Goal: Information Seeking & Learning: Learn about a topic

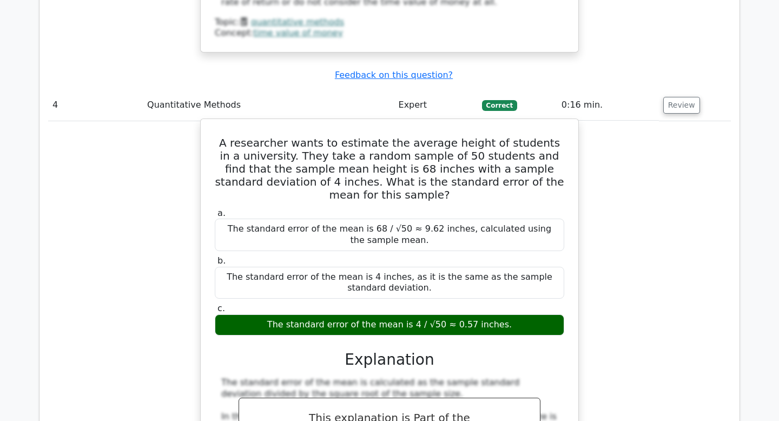
scroll to position [2623, 0]
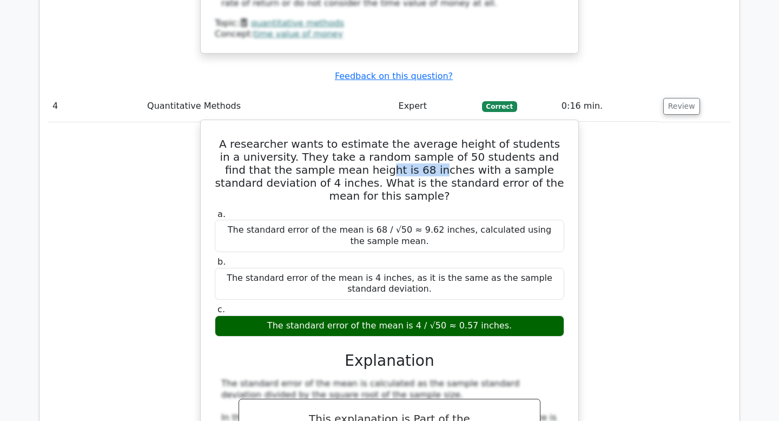
drag, startPoint x: 308, startPoint y: 69, endPoint x: 352, endPoint y: 67, distance: 43.3
click at [351, 137] on h5 "A researcher wants to estimate the average height of students in a university. …" at bounding box center [390, 169] width 352 height 65
drag, startPoint x: 438, startPoint y: 65, endPoint x: 512, endPoint y: 68, distance: 73.7
click at [512, 137] on h5 "A researcher wants to estimate the average height of students in a university. …" at bounding box center [390, 169] width 352 height 65
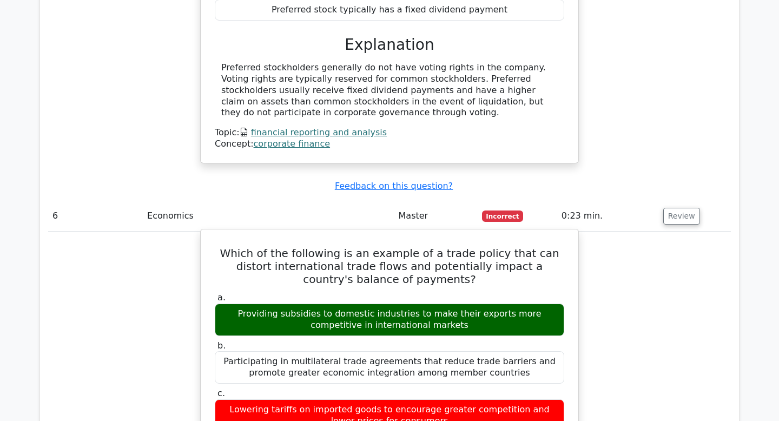
scroll to position [3445, 0]
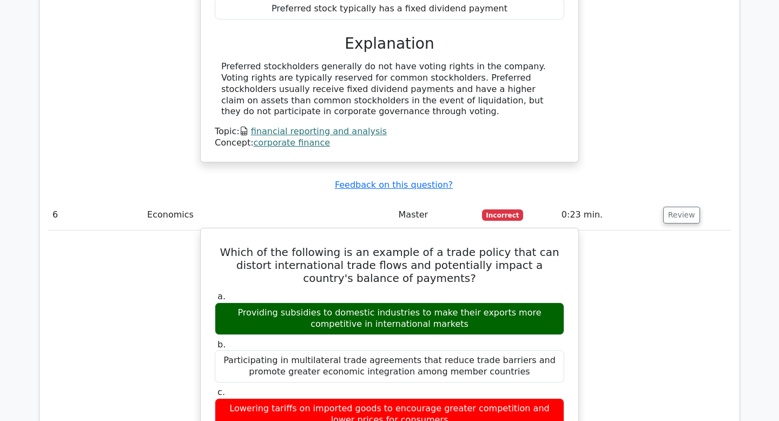
drag, startPoint x: 413, startPoint y: 105, endPoint x: 419, endPoint y: 113, distance: 10.0
click at [419, 246] on h5 "Which of the following is an example of a trade policy that can distort interna…" at bounding box center [390, 265] width 352 height 39
click at [416, 246] on h5 "Which of the following is an example of a trade policy that can distort interna…" at bounding box center [390, 265] width 352 height 39
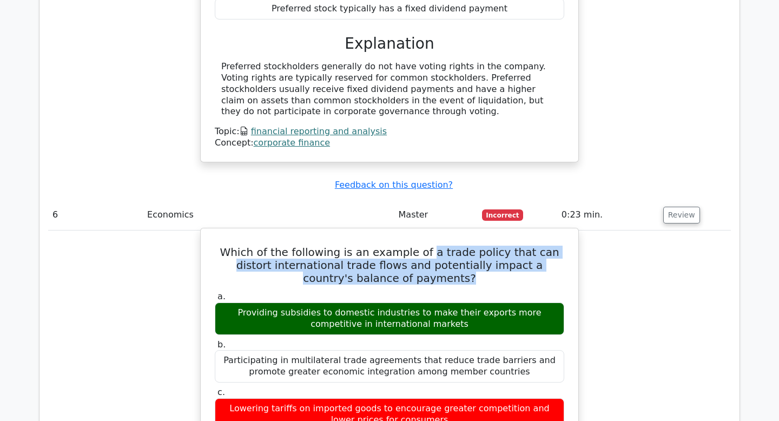
drag, startPoint x: 416, startPoint y: 107, endPoint x: 411, endPoint y: 125, distance: 18.5
click at [411, 246] on h5 "Which of the following is an example of a trade policy that can distort interna…" at bounding box center [390, 265] width 352 height 39
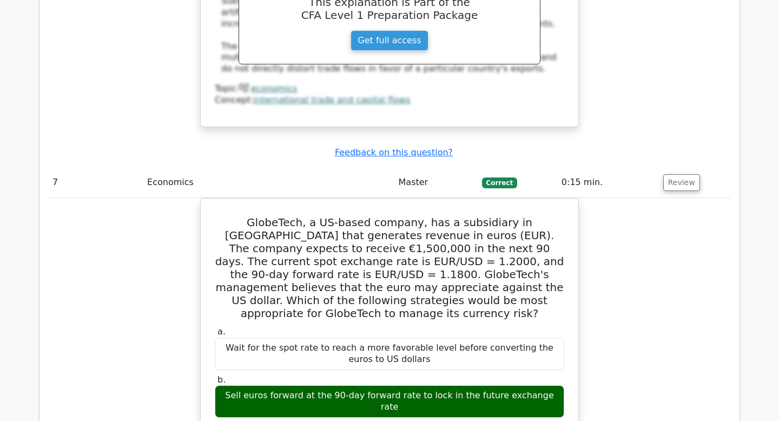
scroll to position [3957, 0]
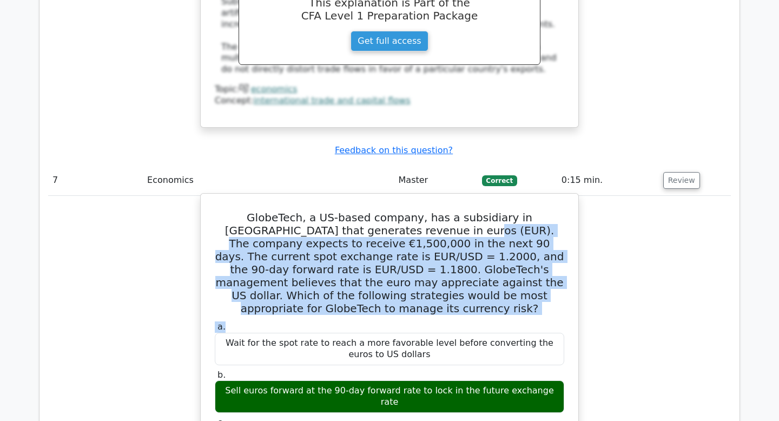
drag, startPoint x: 402, startPoint y: 86, endPoint x: 419, endPoint y: 170, distance: 86.8
click at [419, 321] on label "a. Wait for the spot rate to reach a more favorable level before converting the…" at bounding box center [390, 342] width 350 height 43
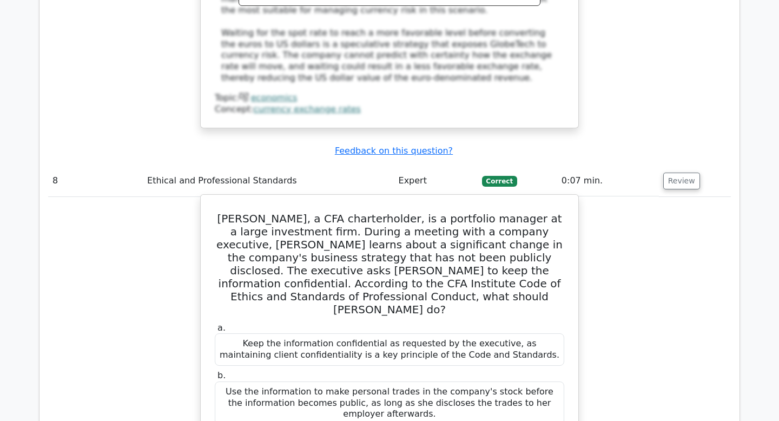
scroll to position [4559, 0]
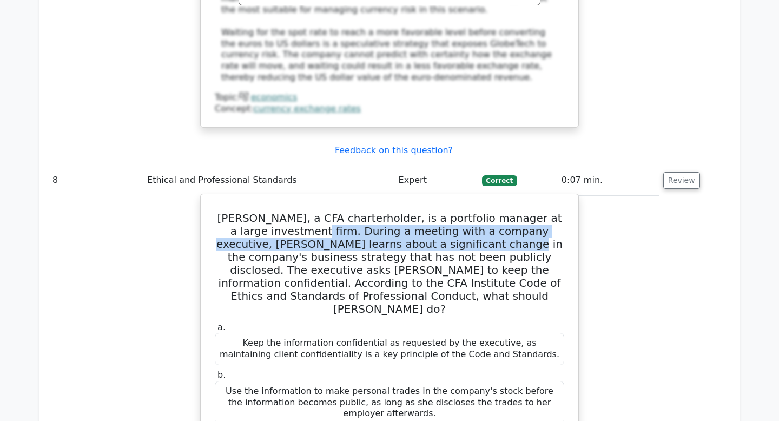
drag, startPoint x: 252, startPoint y: 58, endPoint x: 382, endPoint y: 71, distance: 130.5
click at [382, 212] on h5 "[PERSON_NAME], a CFA charterholder, is a portfolio manager at a large investmen…" at bounding box center [390, 264] width 352 height 104
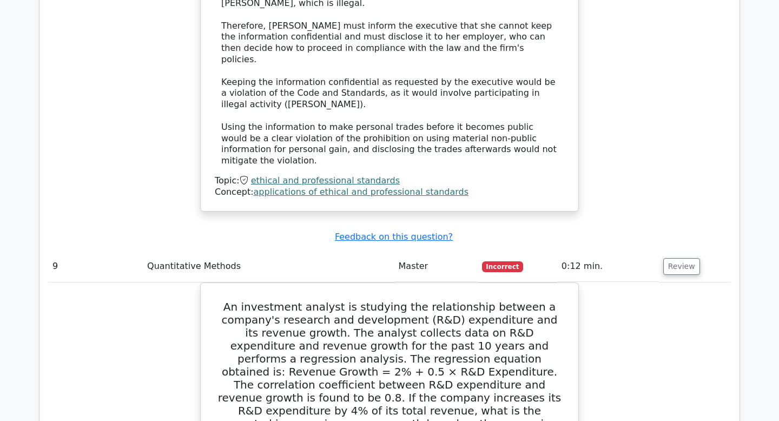
scroll to position [5195, 0]
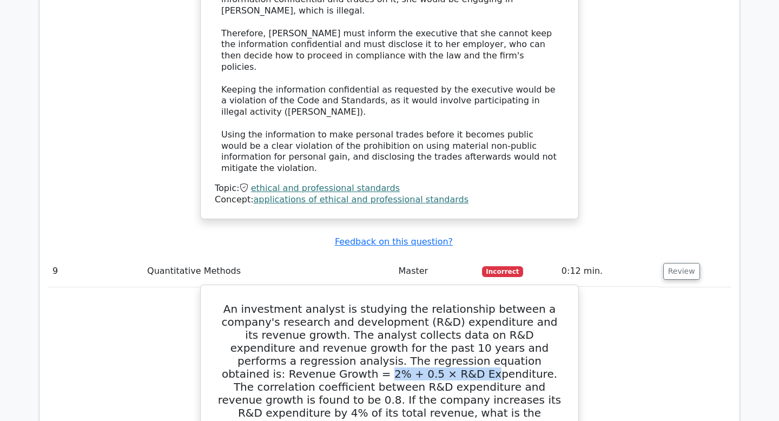
drag, startPoint x: 418, startPoint y: 118, endPoint x: 507, endPoint y: 118, distance: 89.3
click at [507, 303] on h5 "An investment analyst is studying the relationship between a company's research…" at bounding box center [390, 374] width 352 height 143
drag, startPoint x: 295, startPoint y: 161, endPoint x: 339, endPoint y: 161, distance: 44.4
click at [340, 303] on h5 "An investment analyst is studying the relationship between a company's research…" at bounding box center [390, 374] width 352 height 143
click at [336, 303] on h5 "An investment analyst is studying the relationship between a company's research…" at bounding box center [390, 374] width 352 height 143
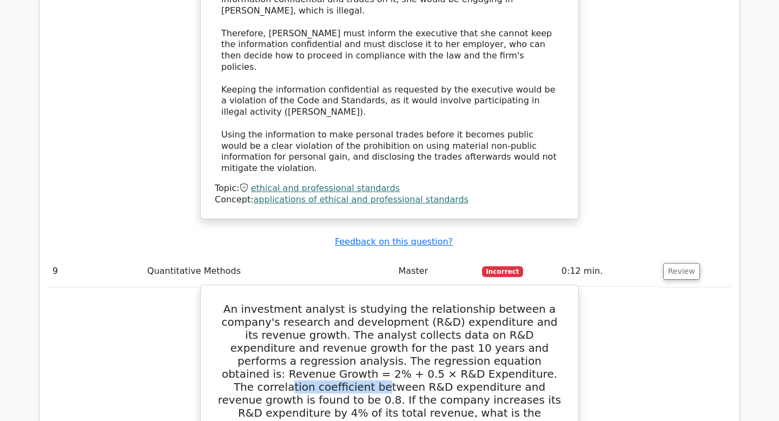
drag, startPoint x: 286, startPoint y: 131, endPoint x: 373, endPoint y: 134, distance: 87.2
click at [373, 303] on h5 "An investment analyst is studying the relationship between a company's research…" at bounding box center [390, 374] width 352 height 143
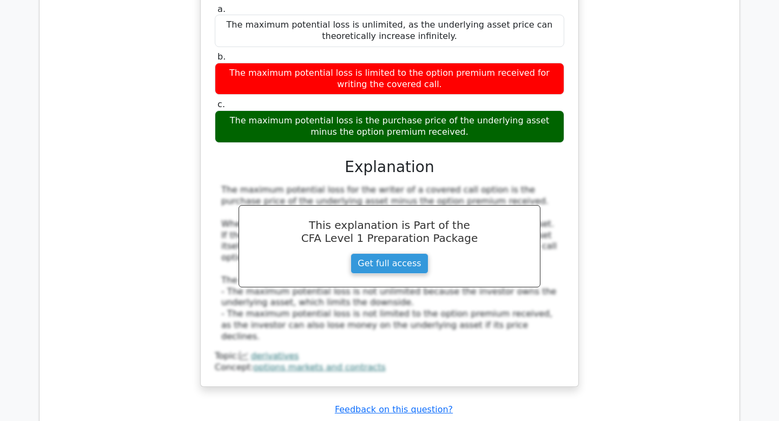
scroll to position [8045, 0]
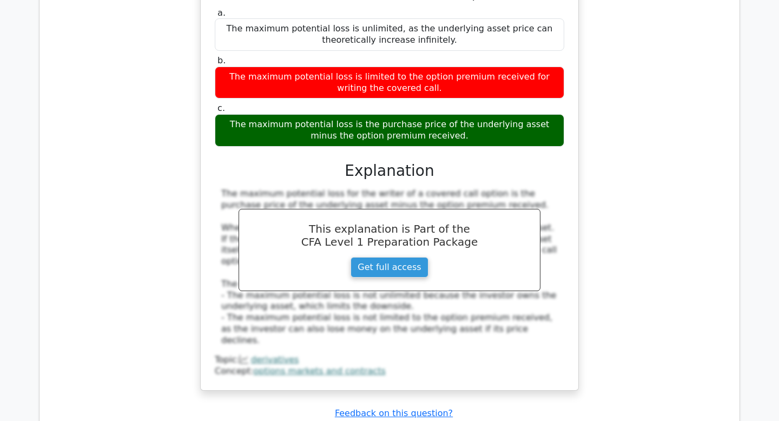
drag, startPoint x: 317, startPoint y: 80, endPoint x: 418, endPoint y: 81, distance: 100.7
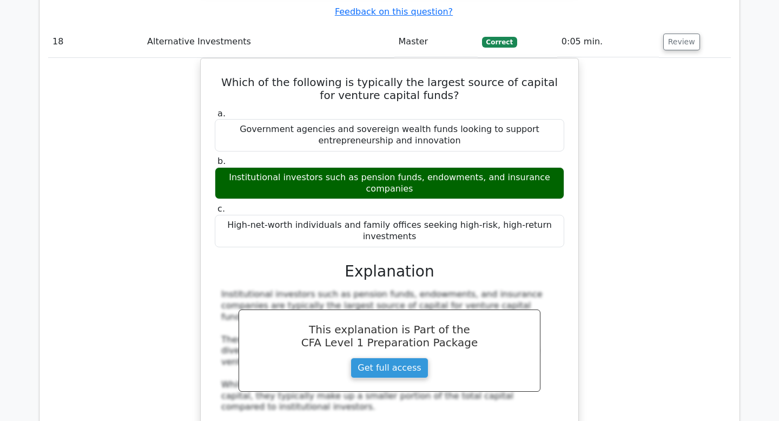
scroll to position [10621, 0]
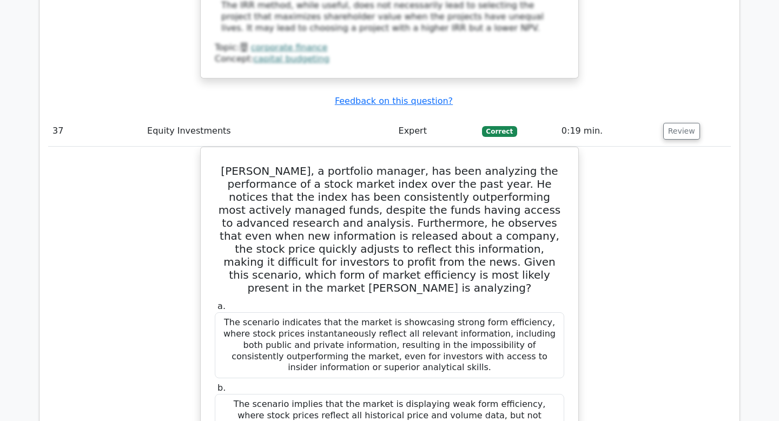
scroll to position [21056, 0]
